Goal: Information Seeking & Learning: Learn about a topic

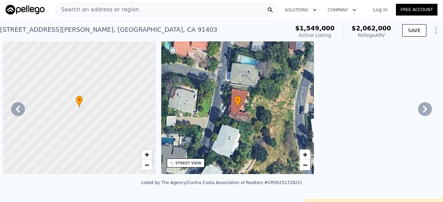
scroll to position [0, 2476]
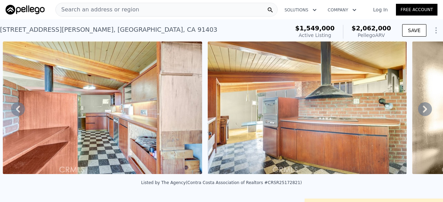
click at [91, 12] on span "Search an address or region" at bounding box center [97, 10] width 83 height 8
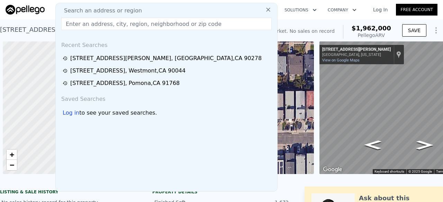
scroll to position [0, 5]
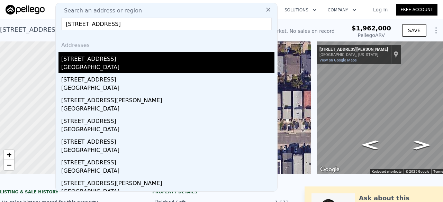
type input "[STREET_ADDRESS]"
click at [103, 66] on div "[GEOGRAPHIC_DATA]" at bounding box center [167, 68] width 213 height 10
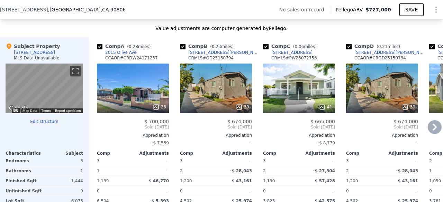
scroll to position [654, 0]
click at [306, 130] on span "Sold [DATE]" at bounding box center [299, 128] width 72 height 6
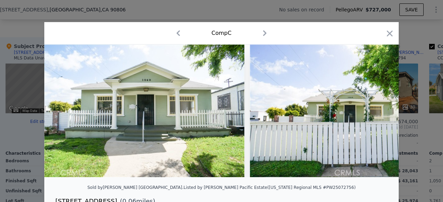
click at [167, 196] on div "Sold by [PERSON_NAME] [GEOGRAPHIC_DATA] . Listed by [PERSON_NAME] Pacific Estat…" at bounding box center [221, 190] width 354 height 14
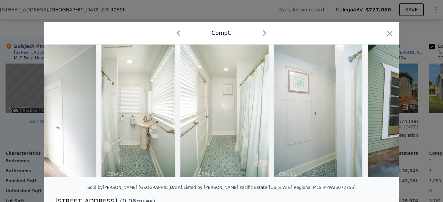
scroll to position [0, 5146]
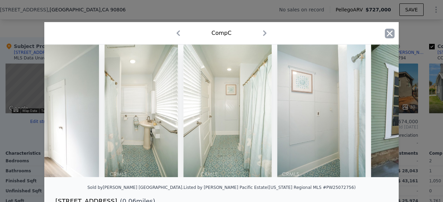
click at [386, 34] on icon "button" at bounding box center [390, 34] width 10 height 10
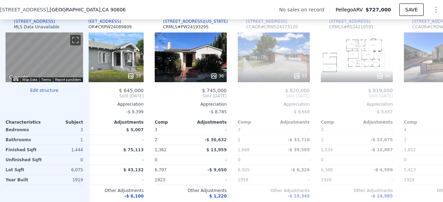
scroll to position [0, 358]
